Goal: Find specific page/section: Find specific page/section

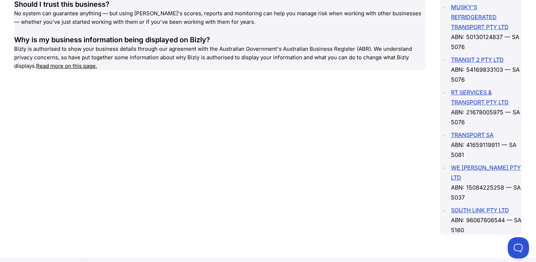
scroll to position [1064, 0]
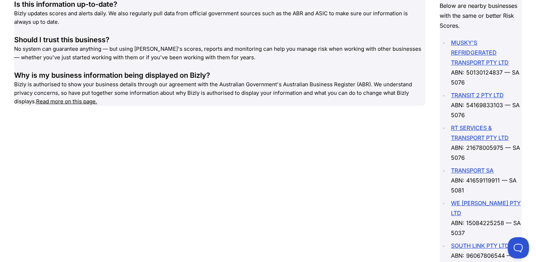
click at [472, 141] on link "RT SERVICES & TRANSPORT PTY LTD" at bounding box center [480, 132] width 58 height 17
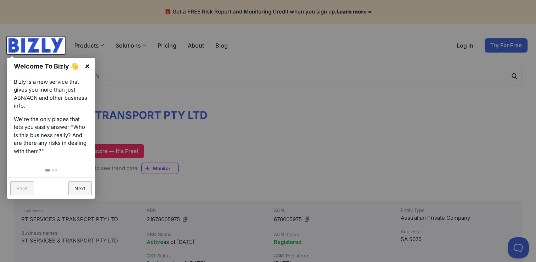
click at [87, 65] on link "×" at bounding box center [87, 66] width 16 height 16
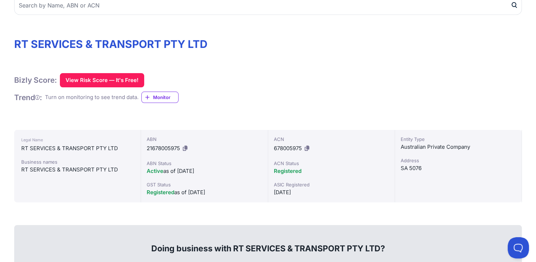
scroll to position [106, 0]
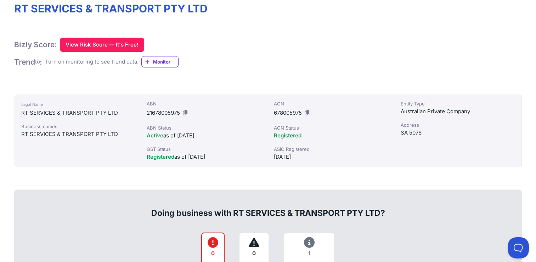
click at [150, 63] on icon at bounding box center [148, 61] width 6 height 7
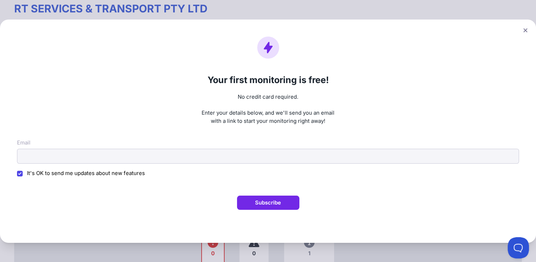
scroll to position [71, 0]
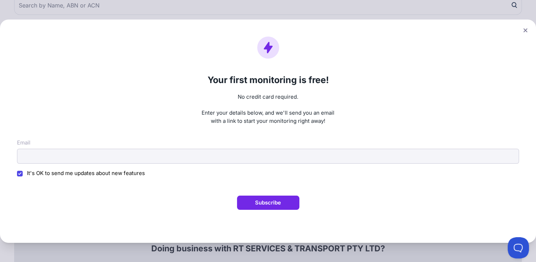
click at [528, 29] on icon at bounding box center [526, 30] width 4 height 5
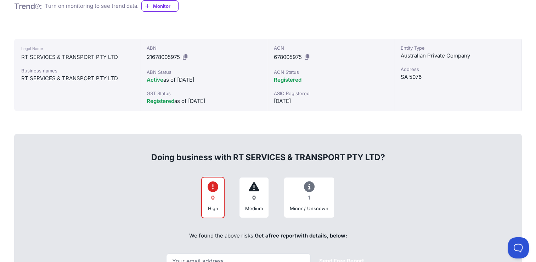
scroll to position [20, 0]
